Goal: Navigation & Orientation: Find specific page/section

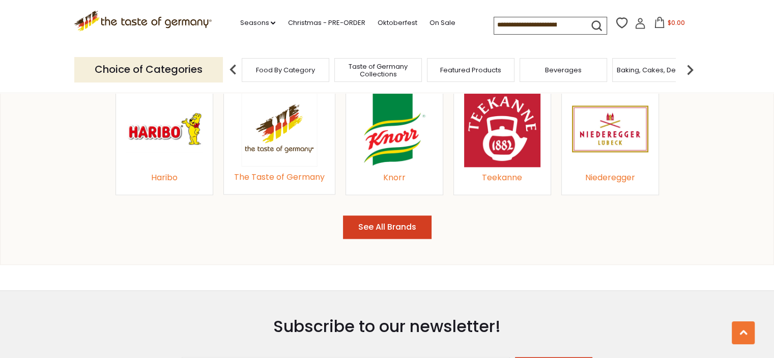
scroll to position [1068, 0]
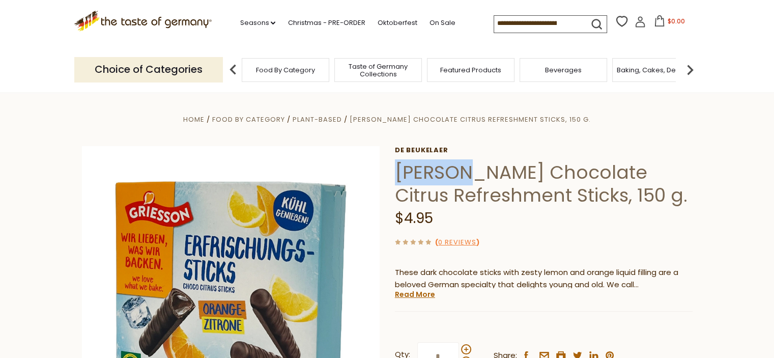
drag, startPoint x: 395, startPoint y: 172, endPoint x: 462, endPoint y: 172, distance: 67.1
click at [462, 172] on h1 "[PERSON_NAME] Chocolate Citrus Refreshment Sticks, 150 g." at bounding box center [544, 184] width 298 height 46
copy h1 "Grisson"
click at [121, 23] on icon at bounding box center [143, 19] width 138 height 17
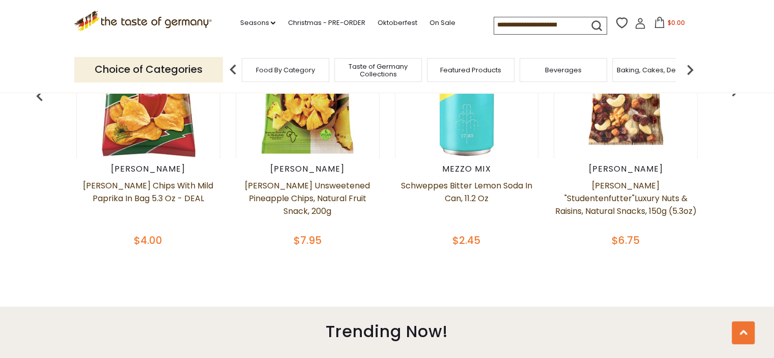
scroll to position [725, 0]
